Goal: Use online tool/utility: Utilize a website feature to perform a specific function

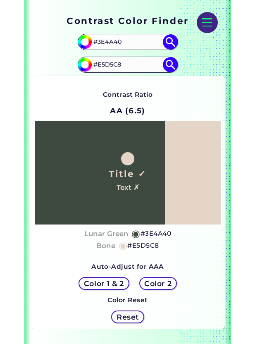
scroll to position [134, 0]
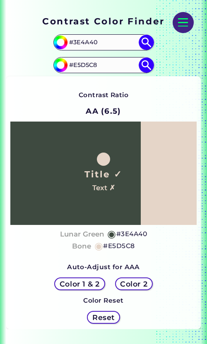
drag, startPoint x: 108, startPoint y: 67, endPoint x: 61, endPoint y: 67, distance: 47.2
click at [61, 67] on div "#e5d5c8 #E5D5C8" at bounding box center [103, 65] width 100 height 16
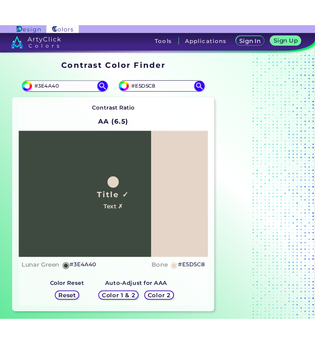
scroll to position [31, 0]
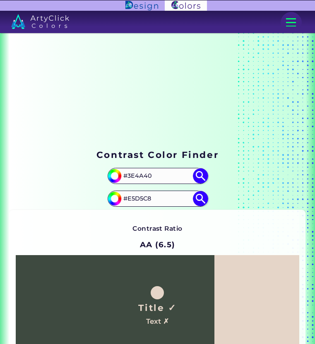
click at [154, 200] on input "#E5D5C8" at bounding box center [157, 199] width 74 height 14
type input "#80b890"
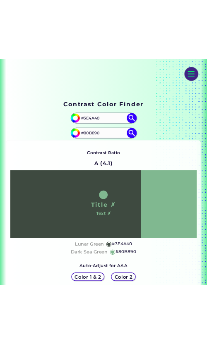
scroll to position [95, 0]
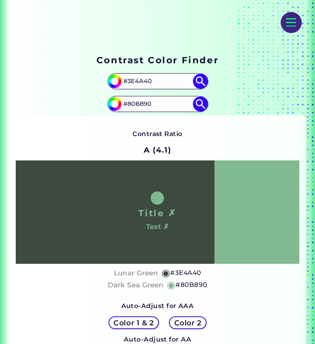
click at [152, 104] on input "#80B890" at bounding box center [157, 104] width 74 height 14
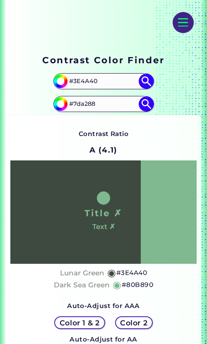
type input "#7da288"
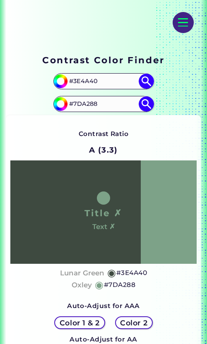
click at [98, 99] on input "#7DA288" at bounding box center [103, 104] width 74 height 14
click at [95, 103] on input "#7DA288" at bounding box center [103, 104] width 74 height 14
type input "#667e6d"
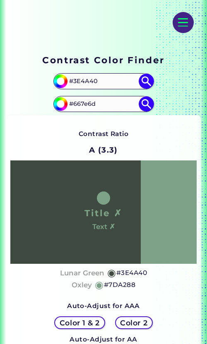
click at [151, 100] on img at bounding box center [146, 103] width 15 height 15
type input "#667e6d"
type input "#667E6D"
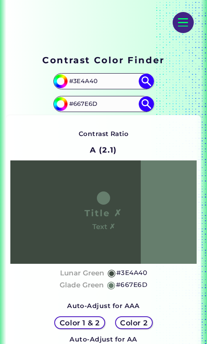
click at [98, 104] on input "#667E6D" at bounding box center [103, 104] width 74 height 14
